Goal: Navigation & Orientation: Understand site structure

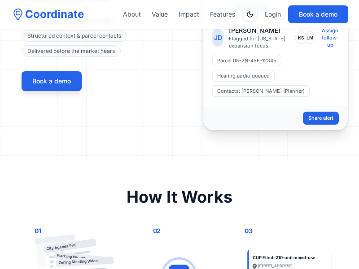
scroll to position [437, 0]
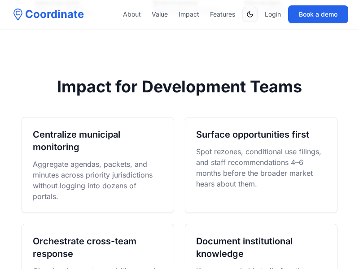
scroll to position [632, 0]
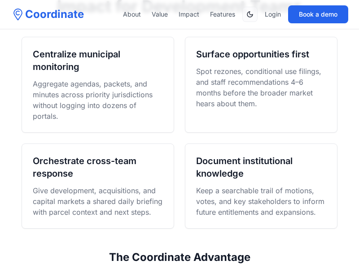
scroll to position [1000, 0]
